Goal: Download file/media

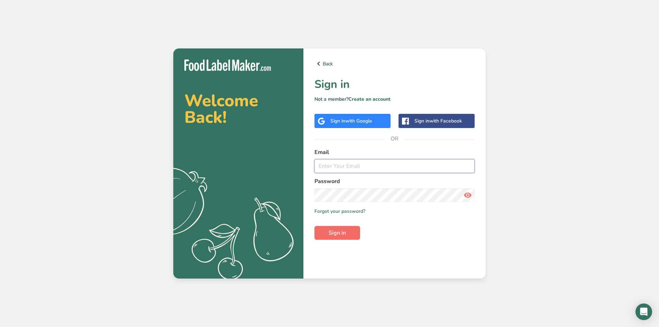
type input "[EMAIL_ADDRESS][DOMAIN_NAME]"
click at [327, 229] on button "Sign in" at bounding box center [337, 233] width 46 height 14
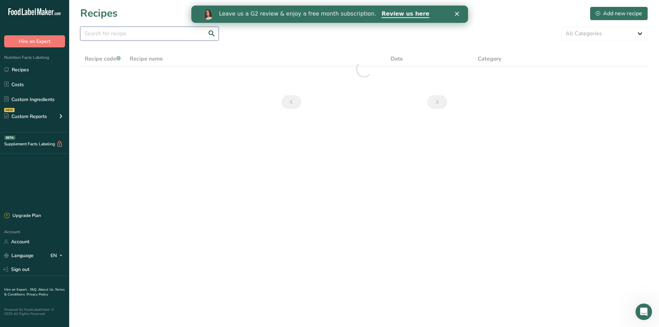
click at [122, 32] on input "text" at bounding box center [149, 34] width 138 height 14
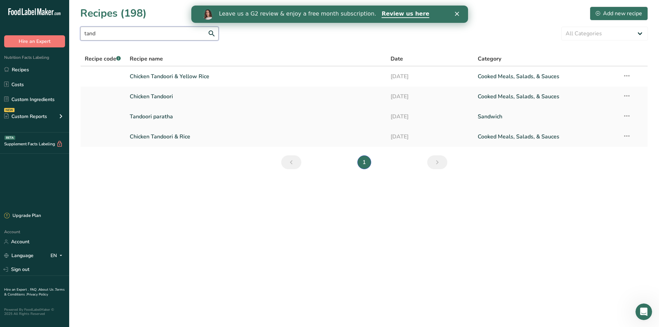
type input "tand"
click at [172, 118] on link "Tandoori paratha" at bounding box center [256, 116] width 253 height 15
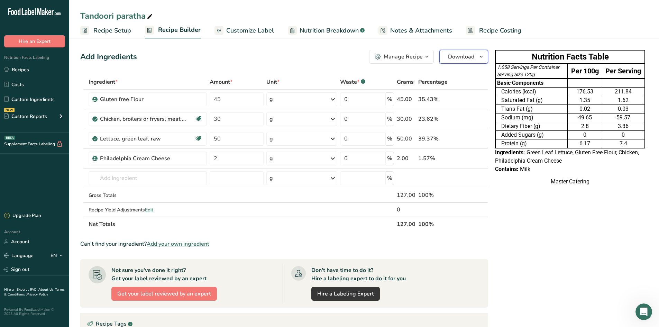
click at [460, 61] on button "Download" at bounding box center [463, 57] width 49 height 14
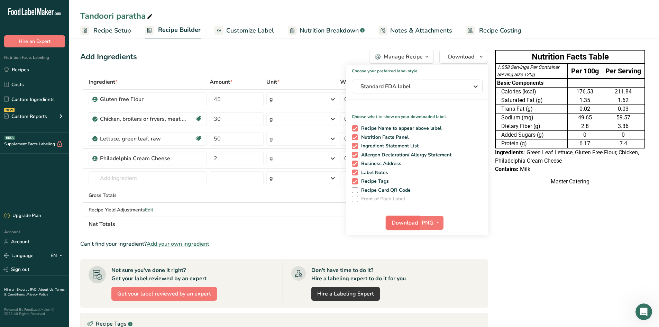
click at [407, 222] on span "Download" at bounding box center [405, 223] width 26 height 8
click at [403, 223] on span "Download" at bounding box center [405, 223] width 26 height 8
